Goal: Task Accomplishment & Management: Manage account settings

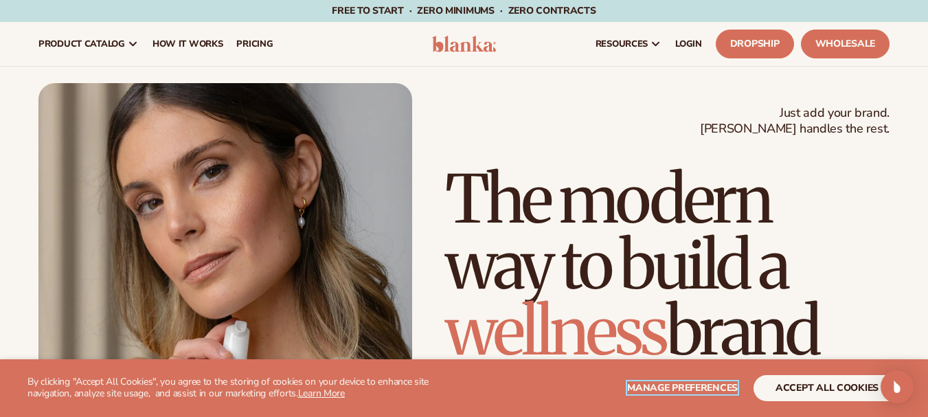
click at [683, 386] on span "Manage preferences" at bounding box center [682, 387] width 111 height 13
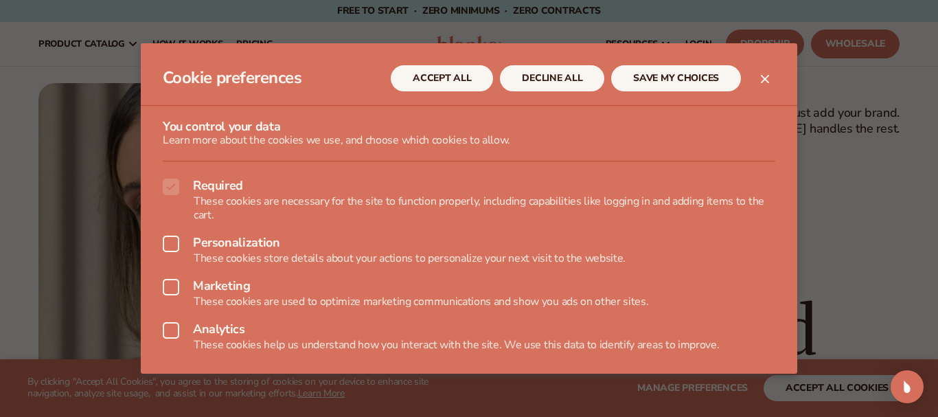
click at [175, 242] on icon at bounding box center [171, 244] width 16 height 16
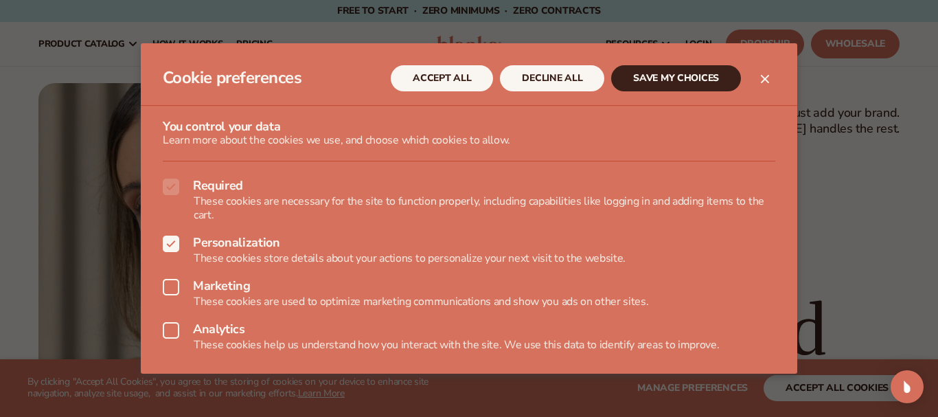
click at [170, 327] on icon at bounding box center [171, 330] width 16 height 16
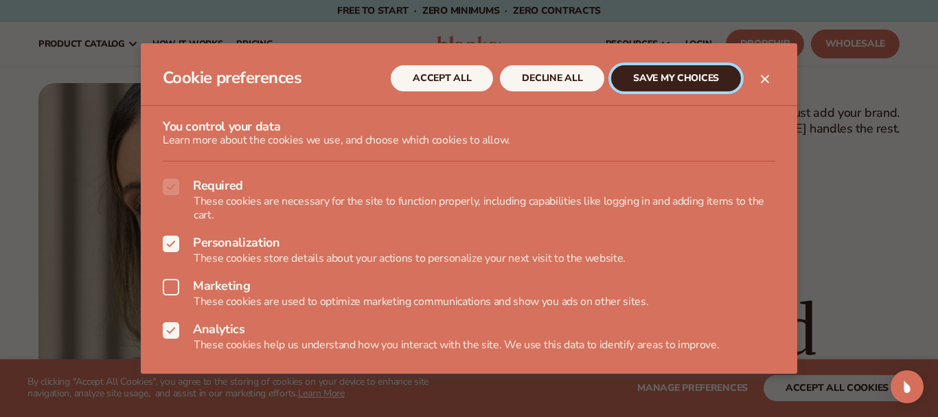
click at [659, 78] on button "SAVE MY CHOICES" at bounding box center [676, 78] width 130 height 26
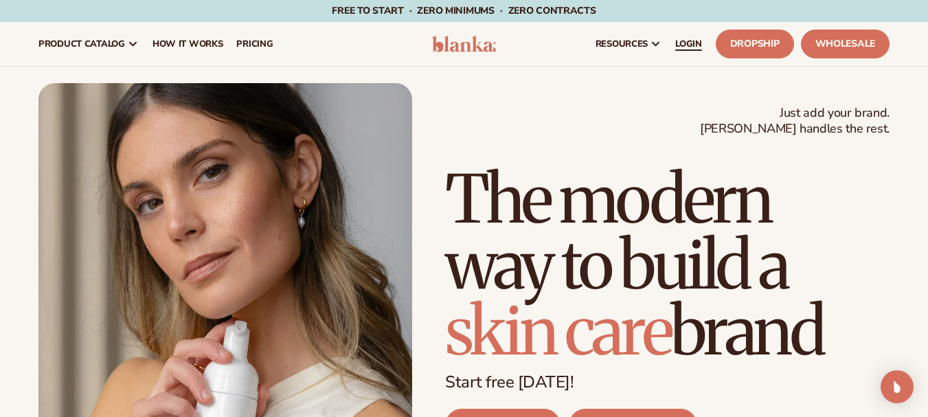
click at [683, 43] on span "LOGIN" at bounding box center [688, 43] width 27 height 11
